Goal: Obtain resource: Obtain resource

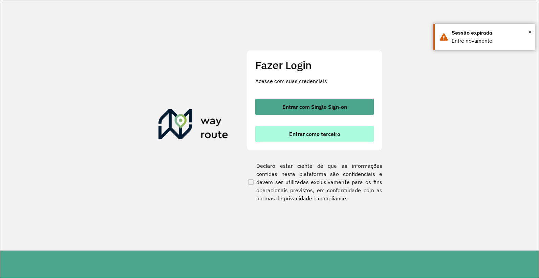
click at [302, 130] on button "Entrar como terceiro" at bounding box center [314, 134] width 119 height 16
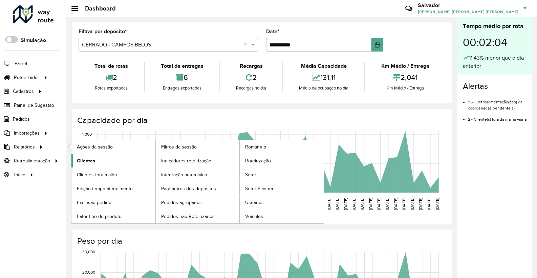
click at [79, 159] on span "Clientes" at bounding box center [86, 160] width 18 height 7
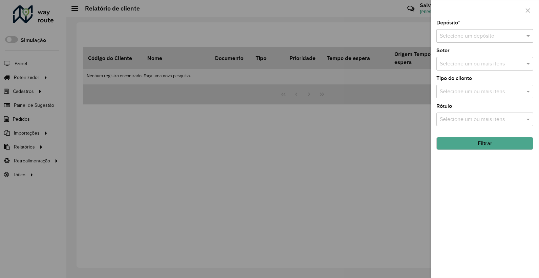
click at [469, 40] on input "text" at bounding box center [478, 36] width 77 height 8
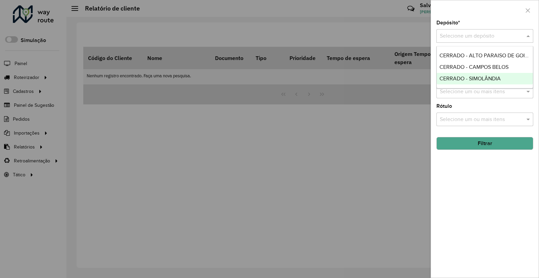
click at [477, 77] on span "CERRADO - SIMOLÂNDIA" at bounding box center [470, 79] width 61 height 6
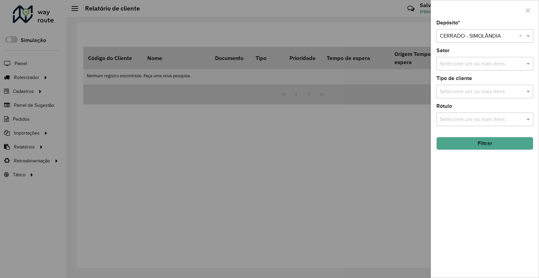
click at [469, 145] on button "Filtrar" at bounding box center [484, 143] width 97 height 13
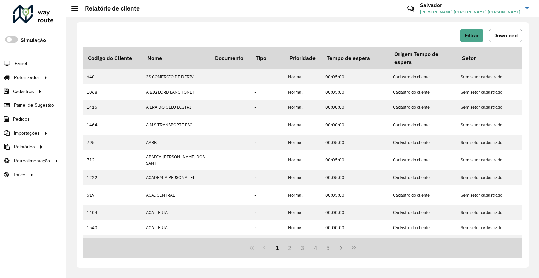
click at [507, 40] on button "Download" at bounding box center [505, 35] width 33 height 13
click at [474, 36] on span "Filtrar" at bounding box center [472, 36] width 15 height 6
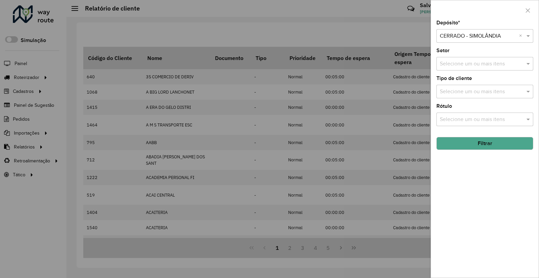
click at [473, 38] on input "text" at bounding box center [478, 36] width 77 height 8
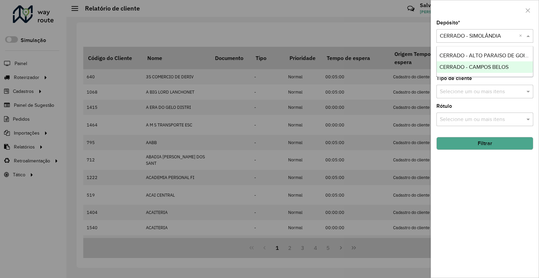
click at [464, 64] on span "CERRADO - CAMPOS BELOS" at bounding box center [474, 67] width 69 height 6
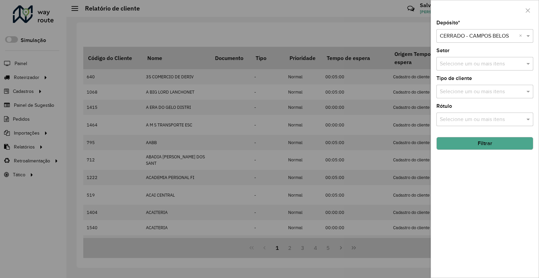
click at [487, 147] on button "Filtrar" at bounding box center [484, 143] width 97 height 13
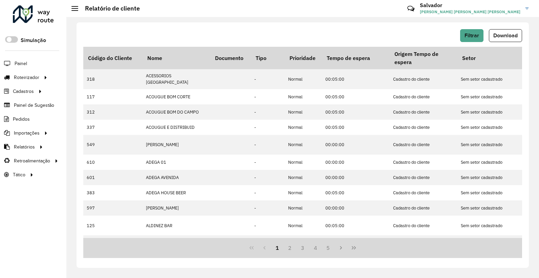
drag, startPoint x: 496, startPoint y: 34, endPoint x: 475, endPoint y: 43, distance: 22.9
click at [495, 34] on span "Download" at bounding box center [505, 36] width 24 height 6
click at [469, 37] on span "Filtrar" at bounding box center [472, 36] width 15 height 6
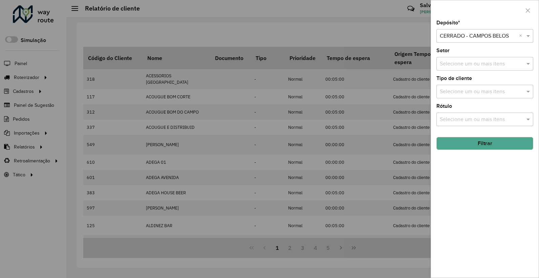
click at [469, 37] on input "text" at bounding box center [478, 36] width 77 height 8
click at [472, 56] on span "CERRADO - ALTO PARAISO DE GOIAS" at bounding box center [486, 55] width 92 height 6
click at [492, 144] on button "Filtrar" at bounding box center [484, 143] width 97 height 13
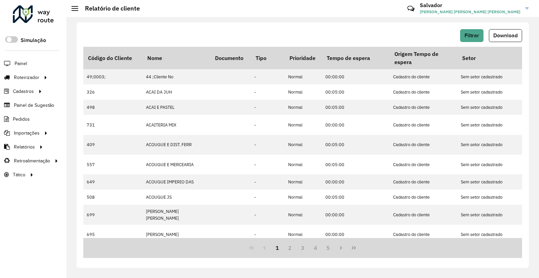
click at [509, 40] on button "Download" at bounding box center [505, 35] width 33 height 13
